Goal: Use online tool/utility: Use online tool/utility

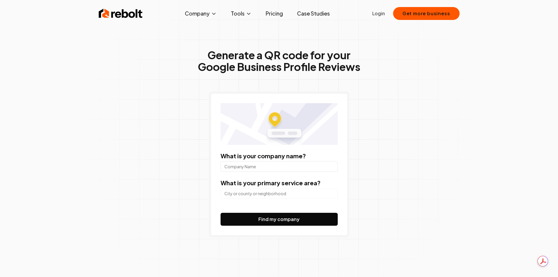
click at [283, 168] on input "What is your company name?" at bounding box center [278, 166] width 117 height 11
type input "Fat Tomato Grill"
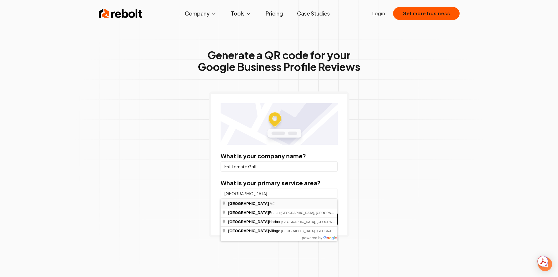
type input "[GEOGRAPHIC_DATA], [GEOGRAPHIC_DATA]"
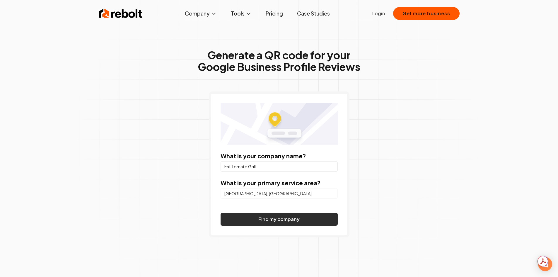
click at [258, 218] on button "Find my company" at bounding box center [278, 219] width 117 height 13
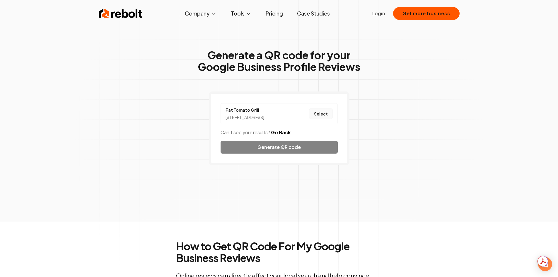
click at [326, 113] on button "Select" at bounding box center [321, 113] width 24 height 11
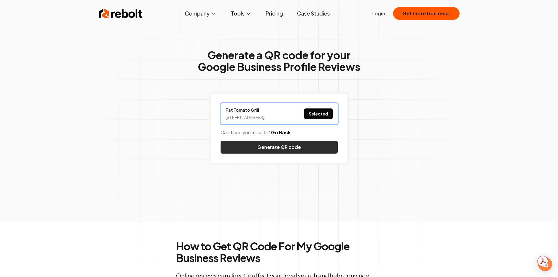
click at [307, 144] on button "Generate QR code" at bounding box center [278, 147] width 117 height 13
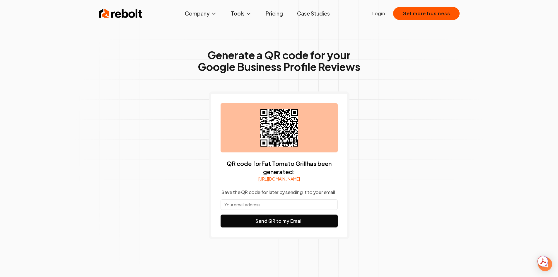
click at [282, 181] on link "[URL][DOMAIN_NAME]" at bounding box center [279, 179] width 42 height 6
click at [261, 208] on input "text" at bounding box center [278, 204] width 117 height 11
type input "[EMAIL_ADDRESS][DOMAIN_NAME]"
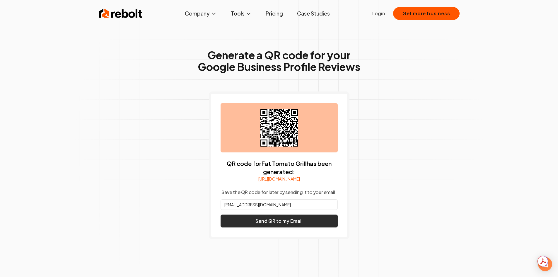
click at [275, 226] on button "Send QR to my Email" at bounding box center [278, 220] width 117 height 13
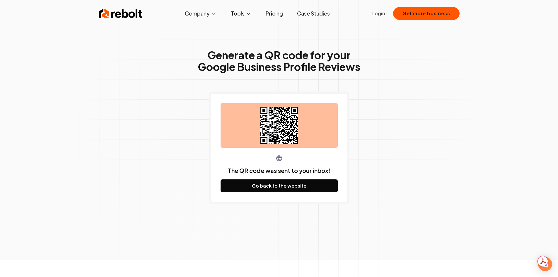
drag, startPoint x: 283, startPoint y: 126, endPoint x: 303, endPoint y: 126, distance: 20.5
click at [303, 126] on div at bounding box center [278, 125] width 117 height 44
